Goal: Information Seeking & Learning: Learn about a topic

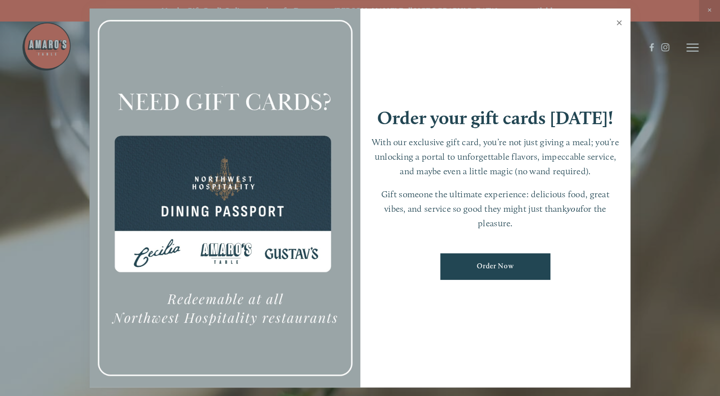
click at [617, 24] on link "Close" at bounding box center [619, 24] width 20 height 28
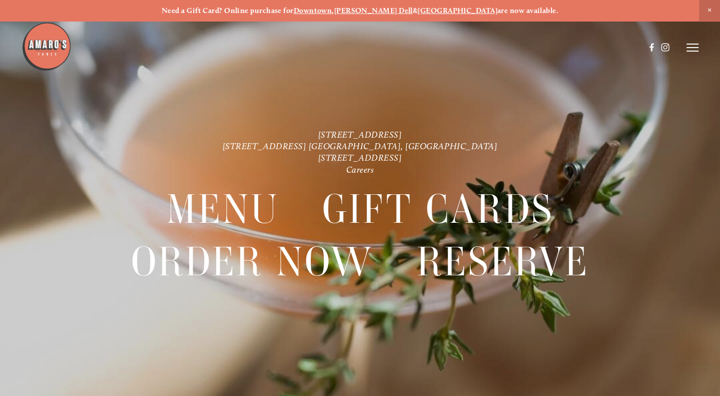
click at [688, 46] on icon at bounding box center [692, 47] width 12 height 9
click at [511, 47] on span "Menu" at bounding box center [514, 47] width 19 height 9
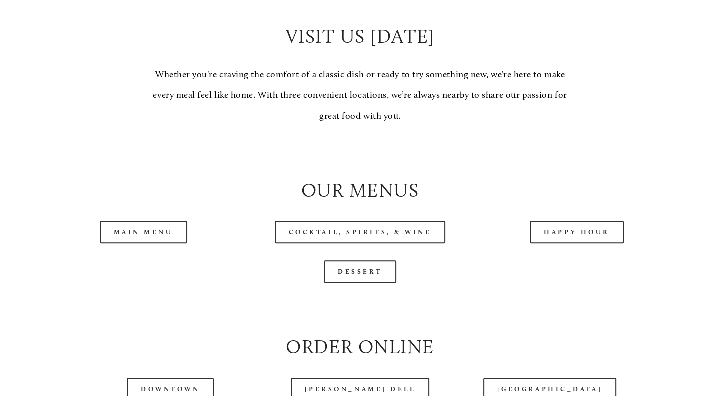
scroll to position [850, 0]
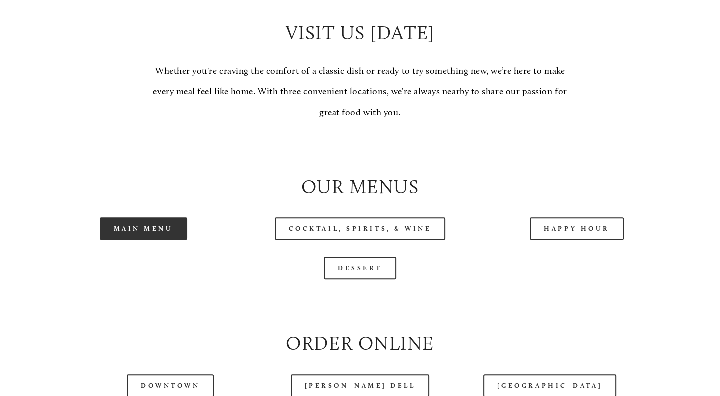
click at [129, 240] on link "Main Menu" at bounding box center [144, 228] width 88 height 23
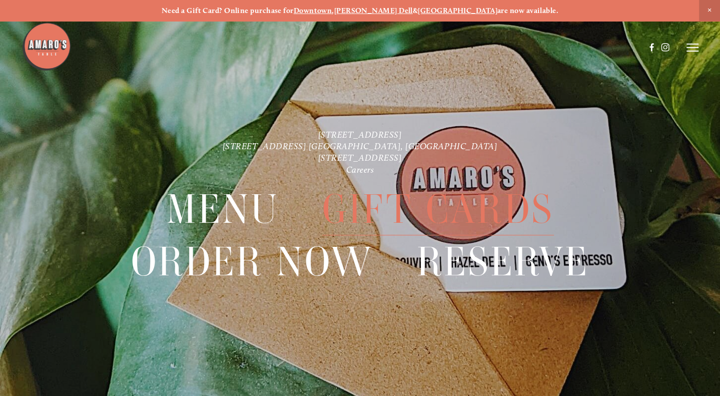
click at [409, 206] on span "Gift Cards" at bounding box center [437, 209] width 231 height 52
